Goal: Transaction & Acquisition: Purchase product/service

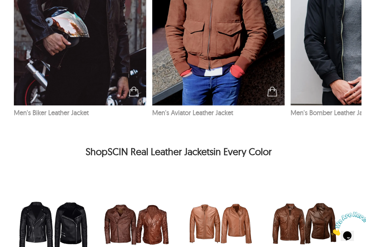
scroll to position [942, 5]
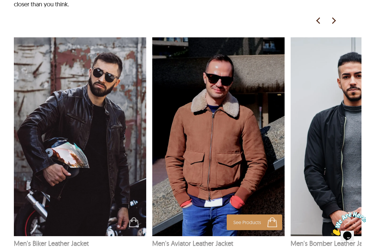
click at [217, 112] on img at bounding box center [218, 136] width 133 height 199
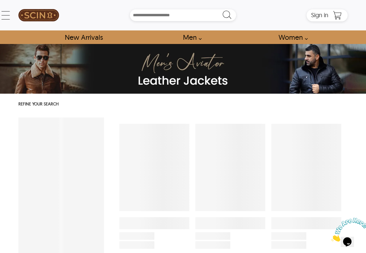
select select "********"
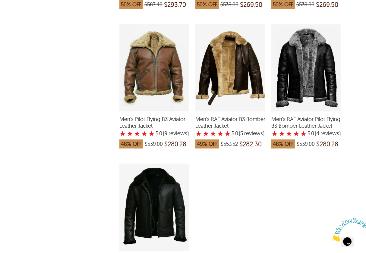
scroll to position [514, 0]
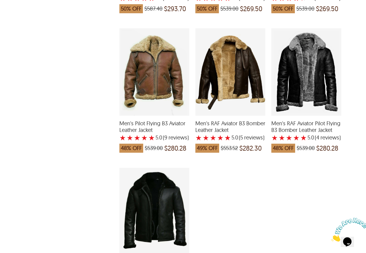
click at [225, 67] on div "Men's RAF Aviator B3 Bomber Leather Jacket with a 5 Star Rating 5 Product Revie…" at bounding box center [230, 71] width 70 height 87
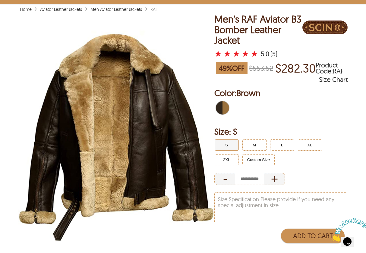
scroll to position [48, 0]
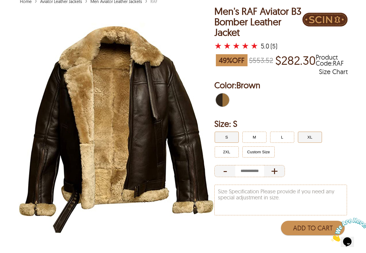
click at [311, 136] on button "XL" at bounding box center [310, 137] width 24 height 11
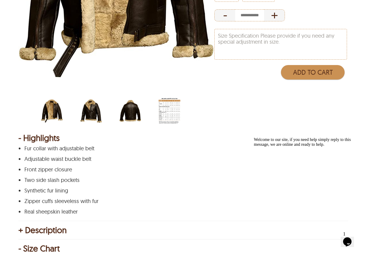
scroll to position [187, 0]
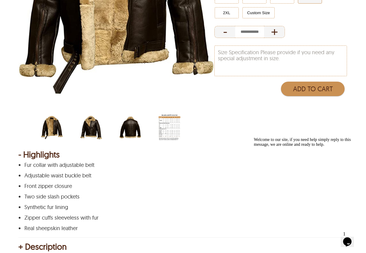
click at [127, 129] on img "scin-13031-brown-back.jpg" at bounding box center [130, 127] width 22 height 27
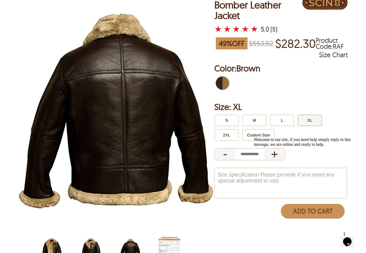
scroll to position [64, 0]
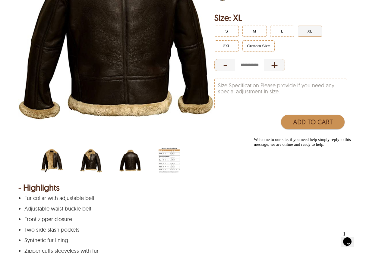
click at [91, 157] on img "scin-13031-brown-side.jpg" at bounding box center [91, 160] width 22 height 27
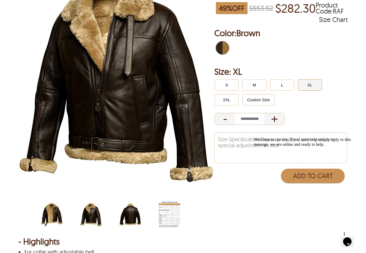
scroll to position [105, 0]
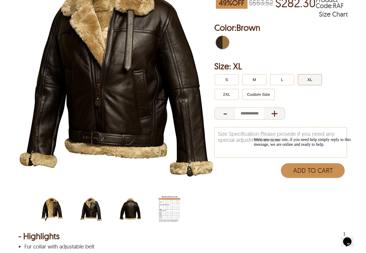
click at [53, 210] on img "scin-13031-brown.jpg" at bounding box center [52, 209] width 22 height 27
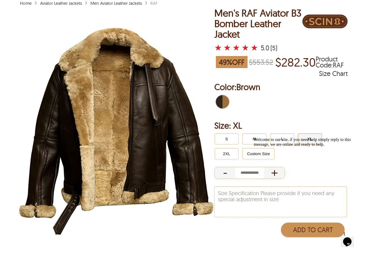
scroll to position [47, 0]
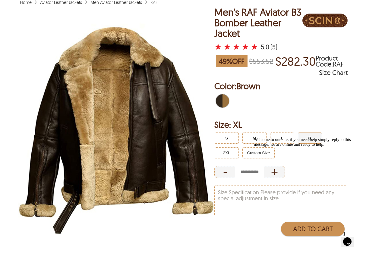
scroll to position [514, 0]
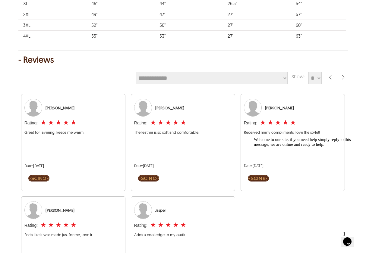
select select "********"
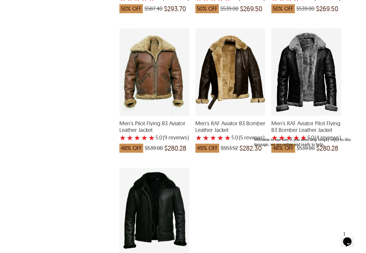
click at [300, 71] on div "Men's RAF Aviator Pilot Flying B3 Bomber Leather Jacket with a 5 Star Rating 4 …" at bounding box center [306, 71] width 70 height 87
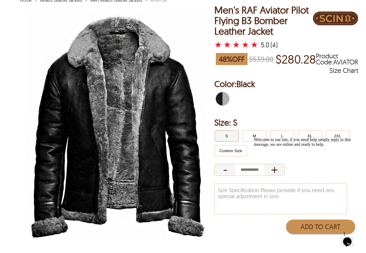
scroll to position [49, 0]
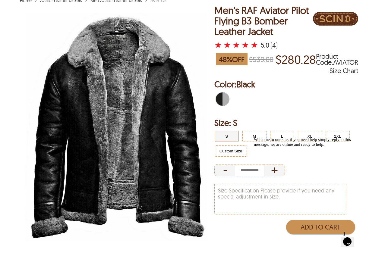
select select "********"
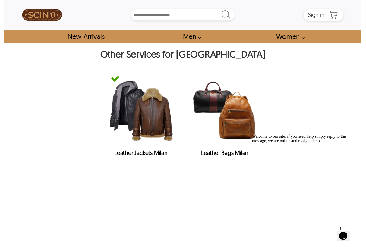
scroll to position [250, 0]
